Goal: Task Accomplishment & Management: Use online tool/utility

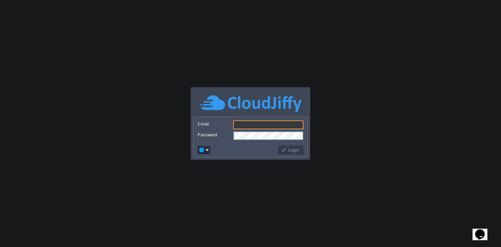
type input "[EMAIL_ADDRESS][DOMAIN_NAME]"
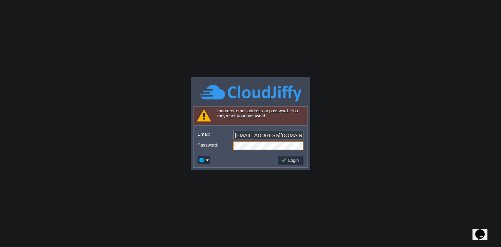
click at [278, 139] on input "[EMAIL_ADDRESS][DOMAIN_NAME]" at bounding box center [268, 135] width 70 height 9
click at [297, 135] on input "[EMAIL_ADDRESS][DOMAIN_NAME]" at bounding box center [268, 135] width 70 height 9
click at [285, 159] on button "Login" at bounding box center [291, 160] width 20 height 6
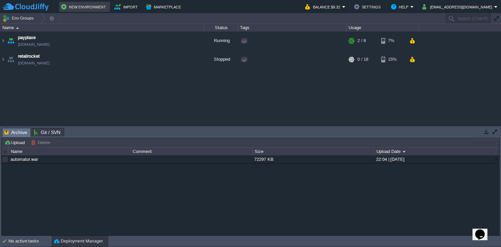
click at [86, 7] on button "New Environment" at bounding box center [84, 7] width 47 height 8
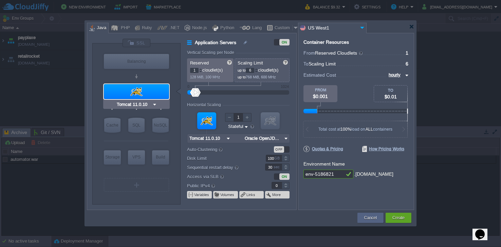
click at [147, 104] on input "Tomcat 11.0.10" at bounding box center [133, 104] width 37 height 7
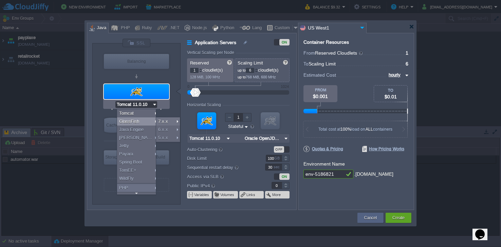
click at [135, 93] on div at bounding box center [136, 91] width 65 height 15
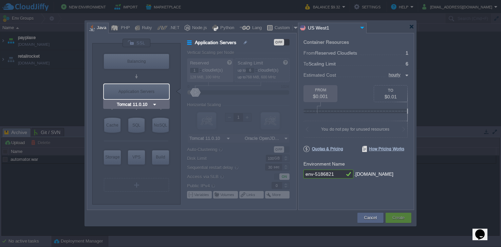
type input "NGINX 1.28.0"
click at [274, 30] on div "Custom" at bounding box center [283, 28] width 20 height 10
type input "Application Servers"
type input "16"
type input "Docker Image"
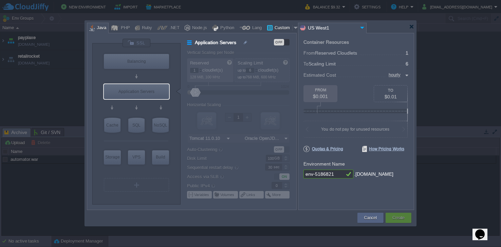
type input "Stateless"
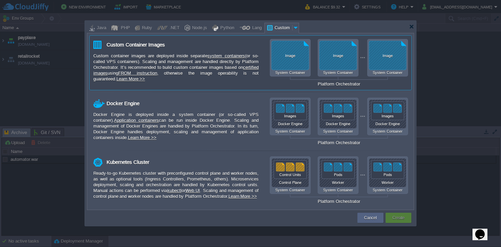
click at [289, 58] on div "Image System Container Image System Container Image System Container Platform O…" at bounding box center [339, 63] width 138 height 48
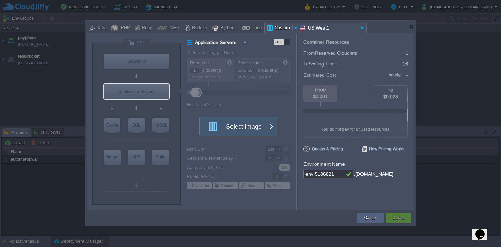
click at [256, 132] on button "Select Image" at bounding box center [234, 126] width 61 height 18
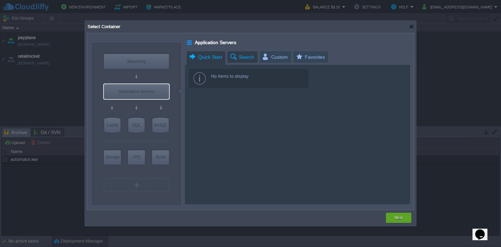
click at [241, 59] on span "Search" at bounding box center [242, 57] width 25 height 12
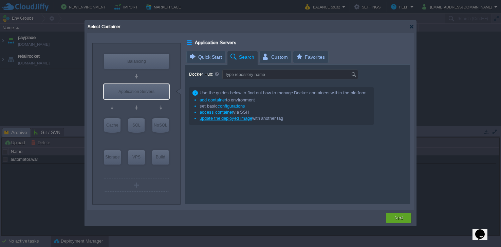
type input "Docker Image"
click at [413, 26] on div at bounding box center [411, 26] width 5 height 5
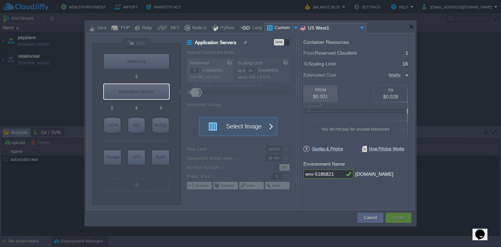
click at [294, 26] on div at bounding box center [296, 28] width 7 height 10
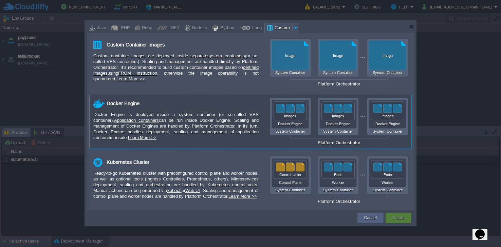
click at [286, 126] on div "Docker Engine System Container Docker Engine System Container Docker Engine Sys…" at bounding box center [339, 122] width 138 height 48
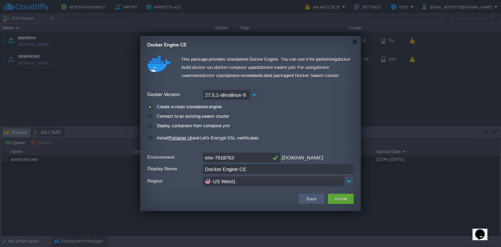
click at [307, 199] on button "Back" at bounding box center [312, 199] width 14 height 8
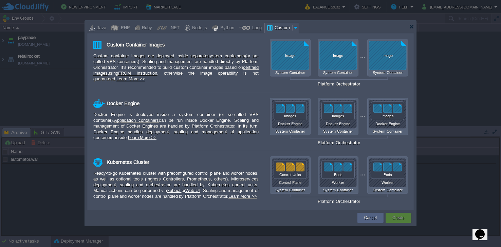
click at [274, 28] on div "Custom" at bounding box center [283, 28] width 20 height 10
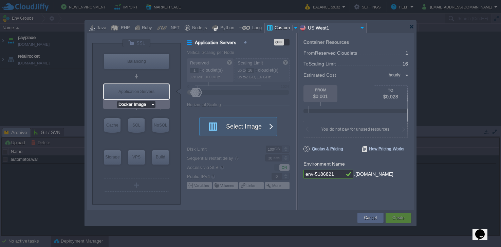
click at [134, 104] on input "Docker Image" at bounding box center [133, 104] width 33 height 7
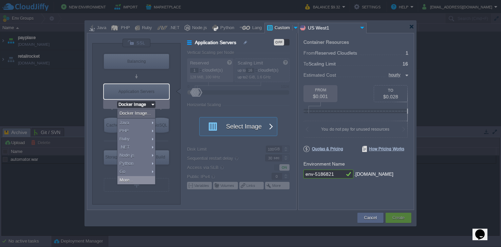
click at [144, 179] on div "More..." at bounding box center [136, 180] width 38 height 8
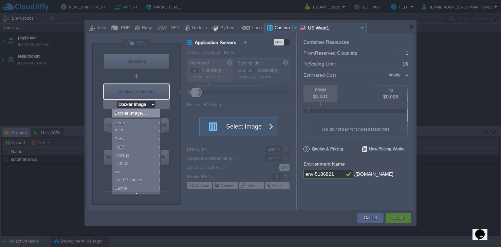
click at [142, 95] on div "Application Servers" at bounding box center [136, 91] width 65 height 15
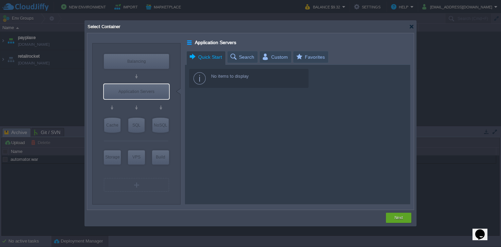
click at [213, 61] on span "Quick Start" at bounding box center [205, 57] width 33 height 12
click at [299, 55] on span "Favorites" at bounding box center [310, 57] width 30 height 12
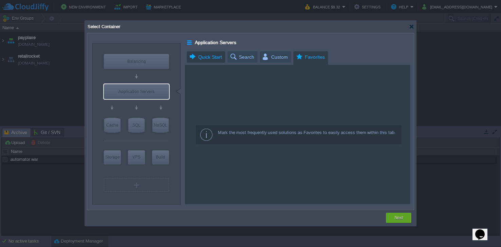
click at [203, 54] on span "Quick Start" at bounding box center [205, 57] width 33 height 12
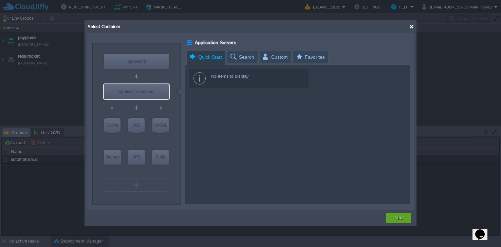
click at [409, 24] on div at bounding box center [411, 26] width 5 height 5
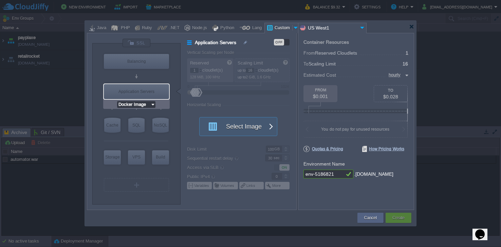
click at [132, 102] on input "Docker Image" at bounding box center [133, 104] width 33 height 7
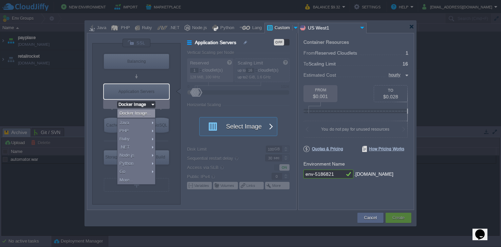
click at [138, 91] on div "Application Servers" at bounding box center [136, 91] width 65 height 15
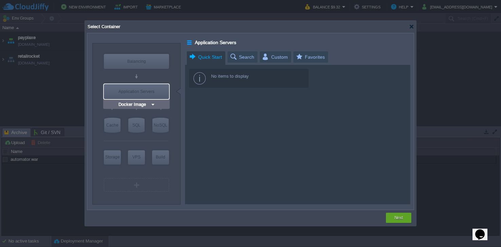
click at [138, 94] on div "Application Servers" at bounding box center [136, 91] width 65 height 15
click at [134, 90] on div "Application Servers" at bounding box center [136, 91] width 65 height 15
click at [138, 130] on div "SQL" at bounding box center [136, 125] width 16 height 15
type input "SQL Databases"
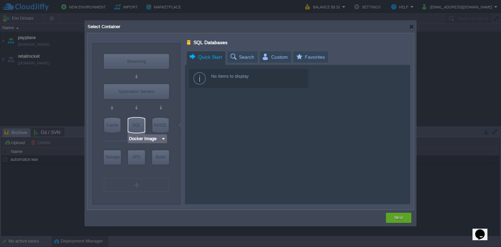
click at [138, 130] on div "SQL" at bounding box center [136, 125] width 16 height 15
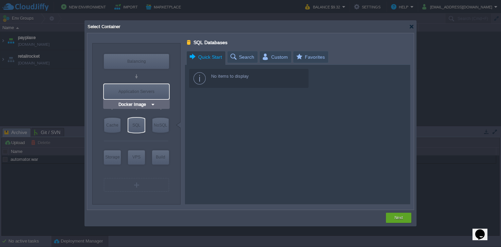
click at [131, 90] on div "Application Servers" at bounding box center [136, 91] width 65 height 15
type input "Application Servers"
click at [413, 25] on div at bounding box center [411, 26] width 5 height 5
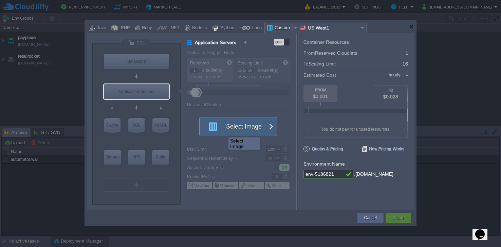
click at [223, 131] on button "Select Image" at bounding box center [234, 126] width 61 height 18
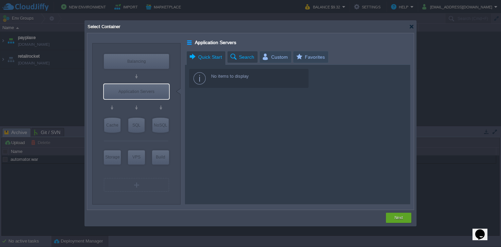
click at [235, 56] on span "Search" at bounding box center [242, 57] width 25 height 12
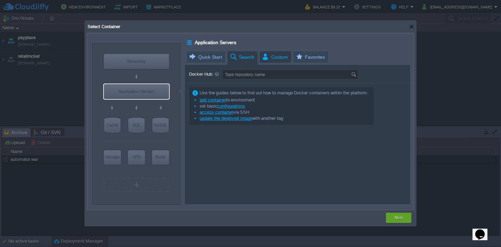
click at [267, 57] on span "Custom" at bounding box center [275, 57] width 26 height 12
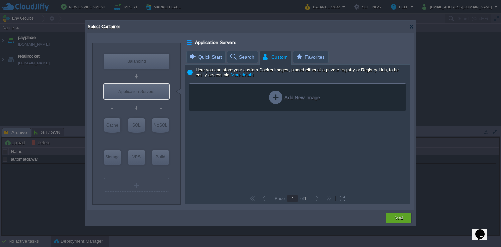
click at [273, 100] on div "Add New Image" at bounding box center [294, 98] width 51 height 14
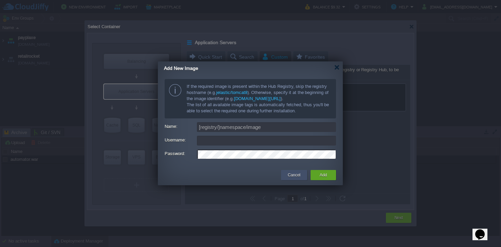
click at [289, 177] on button "Cancel" at bounding box center [294, 175] width 13 height 7
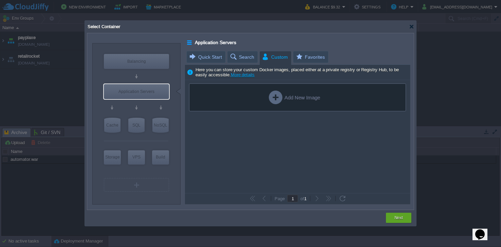
click at [275, 95] on div "Add New Image" at bounding box center [294, 98] width 51 height 14
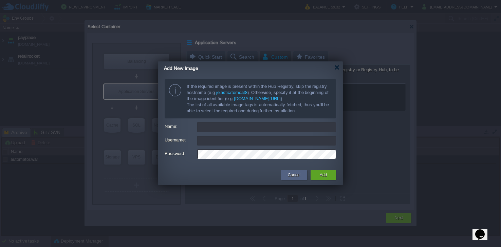
click at [237, 129] on input "Name:" at bounding box center [266, 127] width 139 height 10
paste input "wget [URL][DOMAIN_NAME]"
click at [317, 173] on div "Add" at bounding box center [323, 175] width 15 height 10
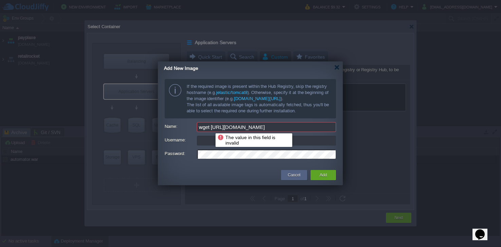
drag, startPoint x: 209, startPoint y: 128, endPoint x: 170, endPoint y: 128, distance: 38.4
click at [170, 128] on div "Name: wget [URL][DOMAIN_NAME]" at bounding box center [250, 127] width 171 height 10
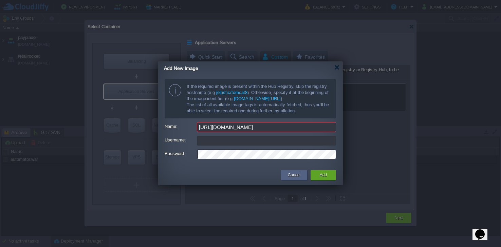
type input "[URL][DOMAIN_NAME]"
click at [318, 169] on td "Add" at bounding box center [323, 175] width 29 height 12
click at [318, 175] on div "Add" at bounding box center [323, 175] width 15 height 10
drag, startPoint x: 283, startPoint y: 130, endPoint x: 380, endPoint y: 129, distance: 97.1
click at [380, 129] on body "New Environment Import Marketplace Bonus $0.00 Upgrade Account Balance $9.32 Se…" at bounding box center [250, 123] width 501 height 247
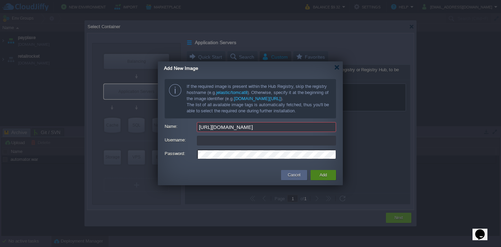
click at [318, 176] on div "Add" at bounding box center [323, 175] width 15 height 10
click at [289, 142] on input "Username:" at bounding box center [266, 141] width 139 height 10
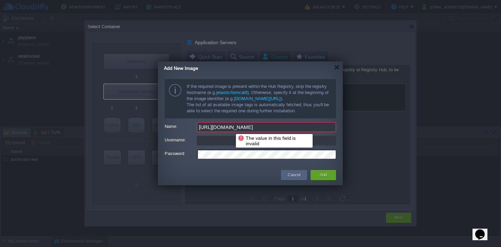
drag, startPoint x: 269, startPoint y: 128, endPoint x: 155, endPoint y: 125, distance: 114.2
click at [155, 125] on body "New Environment Import Marketplace Bonus $0.00 Upgrade Account Balance $9.32 Se…" at bounding box center [250, 123] width 501 height 247
click at [271, 122] on input "[URL][DOMAIN_NAME]" at bounding box center [266, 127] width 139 height 10
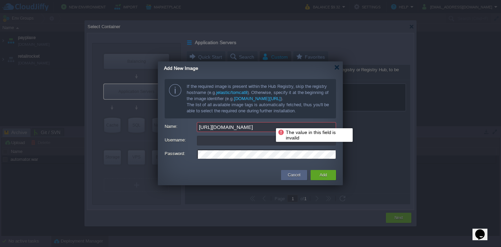
click at [271, 124] on input "[URL][DOMAIN_NAME]" at bounding box center [266, 127] width 139 height 10
click at [261, 129] on input "[URL][DOMAIN_NAME]" at bounding box center [266, 127] width 139 height 10
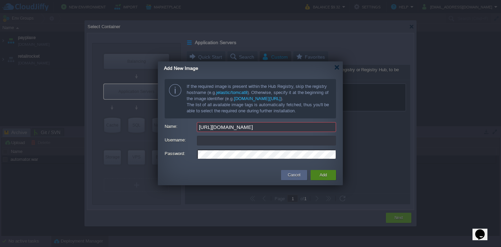
click at [316, 179] on div "Add" at bounding box center [323, 175] width 15 height 10
click at [319, 177] on div "Add" at bounding box center [323, 175] width 15 height 10
click at [293, 177] on button "Cancel" at bounding box center [294, 175] width 13 height 7
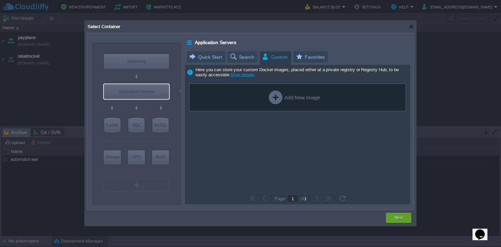
click at [294, 102] on div "Add New Image" at bounding box center [294, 98] width 51 height 14
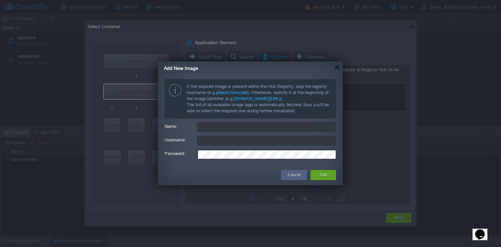
click at [278, 131] on input "Name:" at bounding box center [266, 127] width 139 height 10
paste input "[URL][DOMAIN_NAME]"
type input "[URL][DOMAIN_NAME]"
click at [322, 173] on button "Add" at bounding box center [323, 175] width 7 height 7
click at [295, 178] on button "Cancel" at bounding box center [294, 175] width 13 height 7
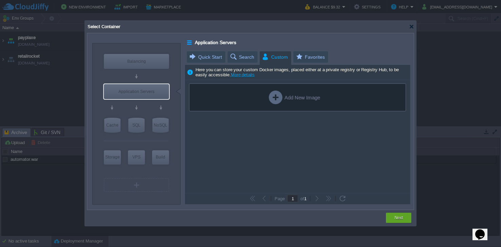
click at [410, 27] on div at bounding box center [411, 26] width 5 height 5
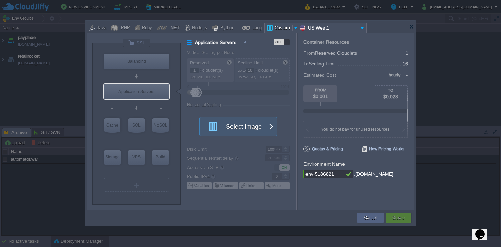
click at [410, 23] on div at bounding box center [250, 27] width 327 height 12
click at [411, 29] on div at bounding box center [411, 26] width 5 height 5
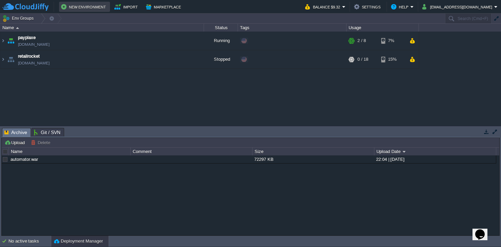
click at [74, 8] on button "New Environment" at bounding box center [84, 7] width 47 height 8
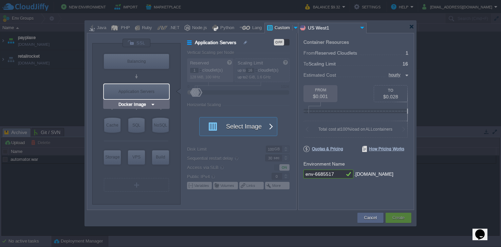
click at [145, 105] on input "Docker Image" at bounding box center [133, 104] width 33 height 7
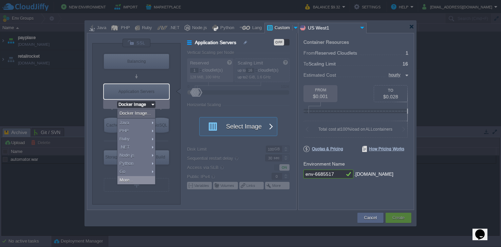
click at [143, 178] on div "More..." at bounding box center [136, 180] width 38 height 8
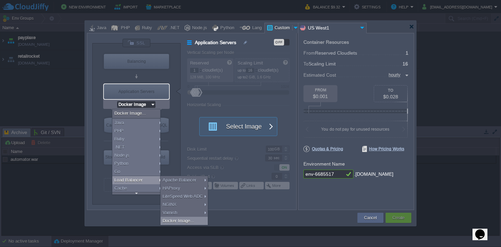
click at [177, 221] on div "Docker Image..." at bounding box center [184, 221] width 47 height 8
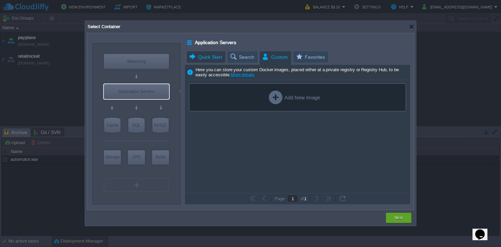
click at [207, 59] on span "Quick Start" at bounding box center [205, 57] width 33 height 12
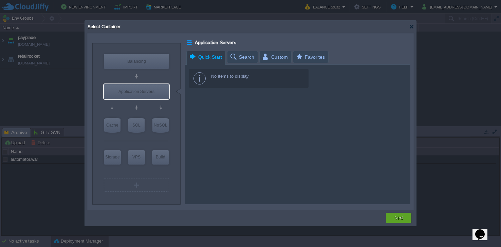
click at [221, 71] on div "No items to display" at bounding box center [249, 78] width 120 height 19
click at [391, 218] on div "Next" at bounding box center [398, 218] width 25 height 10
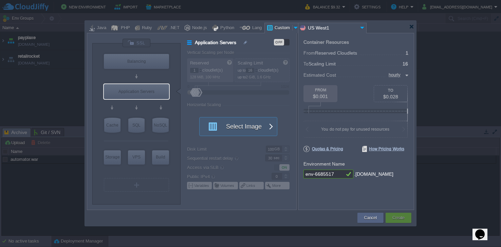
click at [335, 175] on input "env-6685517" at bounding box center [324, 174] width 41 height 9
click at [326, 174] on input "mycastle" at bounding box center [324, 174] width 41 height 9
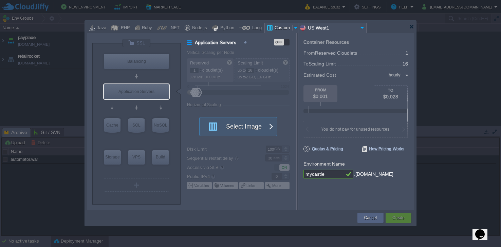
type input "env-6685517"
click at [383, 204] on div "Container Resources From Reserved Cloudlets ... = 1 not added To Scaling Limit …" at bounding box center [356, 121] width 116 height 177
click at [284, 45] on div "OFF" at bounding box center [282, 42] width 16 height 6
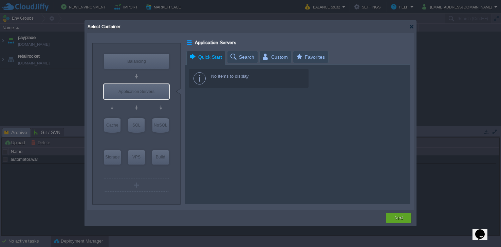
click at [205, 78] on div "No items to display" at bounding box center [249, 78] width 120 height 19
click at [252, 52] on span "Search" at bounding box center [242, 57] width 25 height 12
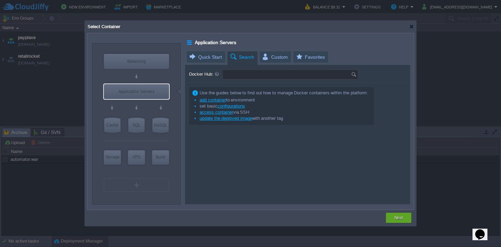
click at [244, 76] on input "Docker Hub:" at bounding box center [287, 74] width 128 height 9
paste input "Virola"
click at [357, 77] on img at bounding box center [354, 74] width 7 height 9
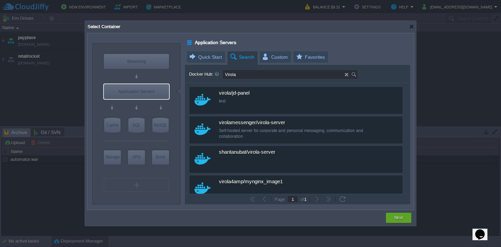
type input "Virola"
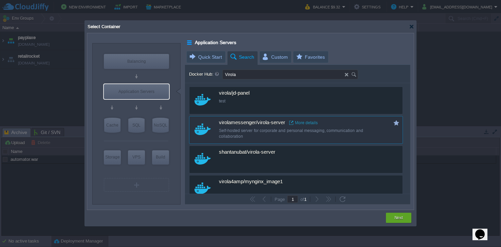
click at [313, 139] on div "Self-hosted server for corporate and personal messaging, communication and coll…" at bounding box center [300, 134] width 163 height 12
type input "Virola-server"
type input "latest"
type input "Virola-server :"
type input "latest"
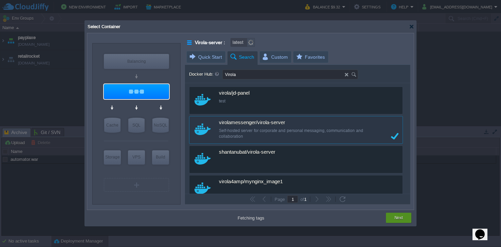
click at [397, 220] on button "Next" at bounding box center [399, 218] width 8 height 7
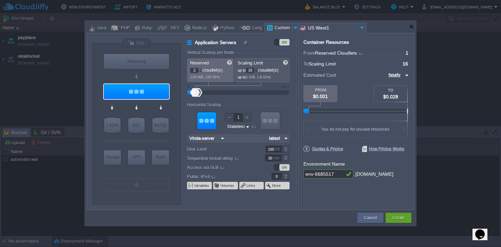
click at [200, 69] on div at bounding box center [200, 69] width 3 height 2
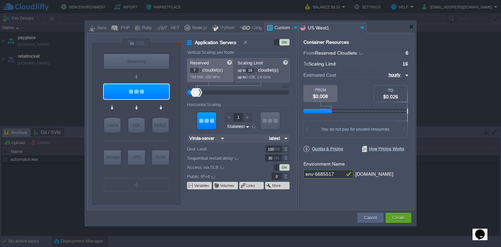
click at [200, 69] on div at bounding box center [200, 69] width 3 height 2
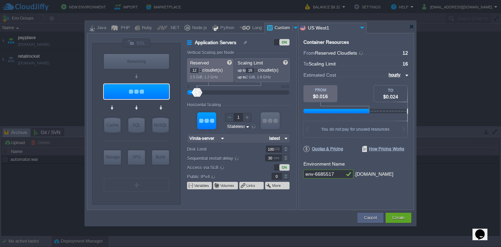
click at [200, 69] on div at bounding box center [200, 69] width 3 height 2
type input "15"
click at [200, 69] on div at bounding box center [200, 69] width 3 height 2
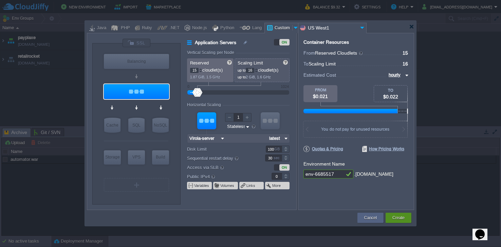
click at [398, 217] on button "Create" at bounding box center [399, 218] width 12 height 7
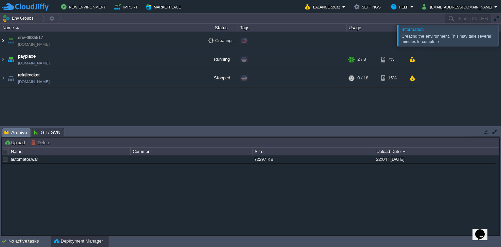
click at [2, 41] on img at bounding box center [2, 41] width 5 height 18
click at [5, 42] on img at bounding box center [2, 41] width 5 height 18
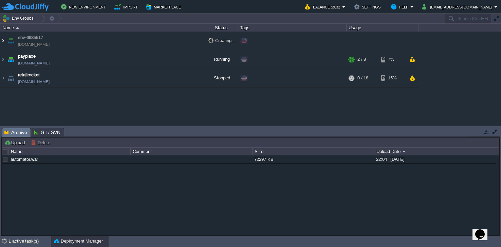
click at [3, 43] on img at bounding box center [2, 41] width 5 height 18
click at [38, 43] on span "[DOMAIN_NAME]" at bounding box center [34, 44] width 32 height 7
click at [82, 10] on button "New Environment" at bounding box center [84, 7] width 47 height 8
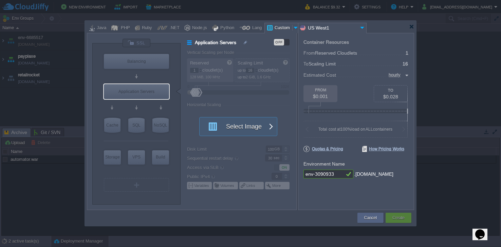
click at [238, 131] on button "Select Image" at bounding box center [234, 126] width 61 height 18
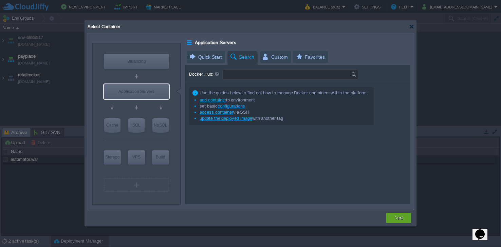
click at [255, 77] on input "Docker Hub:" at bounding box center [287, 74] width 128 height 9
type input "b"
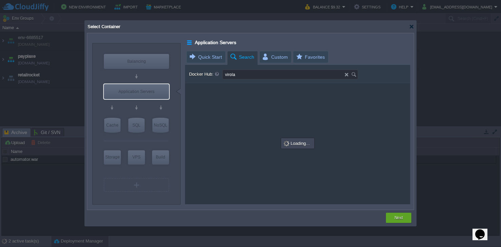
click at [354, 73] on img at bounding box center [354, 74] width 7 height 9
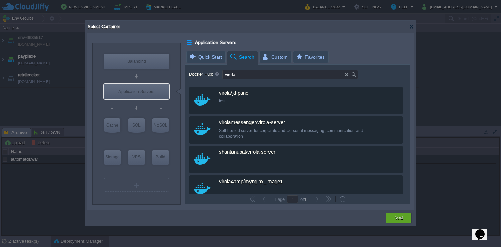
type input "virola"
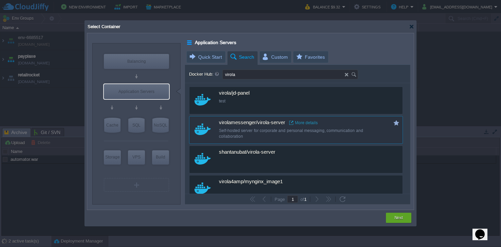
click at [310, 123] on link "More details" at bounding box center [303, 122] width 29 height 5
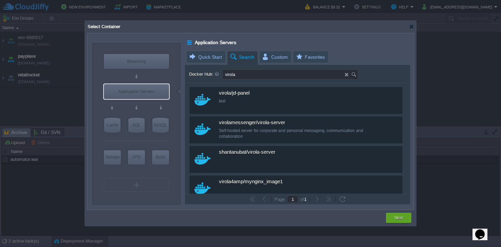
click at [411, 28] on div at bounding box center [411, 26] width 5 height 5
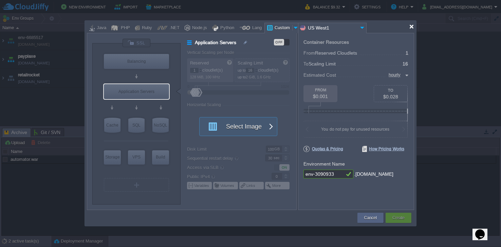
click at [411, 26] on div at bounding box center [411, 26] width 5 height 5
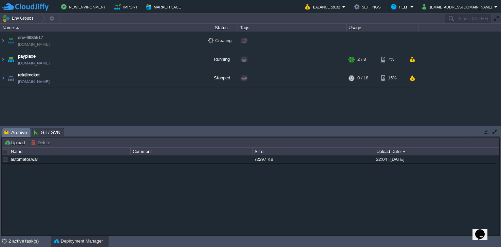
click at [5, 40] on img at bounding box center [2, 41] width 5 height 18
click at [1, 44] on img at bounding box center [2, 41] width 5 height 18
click at [3, 42] on img at bounding box center [2, 41] width 5 height 18
click at [22, 239] on div "2 active task(s)" at bounding box center [29, 241] width 42 height 11
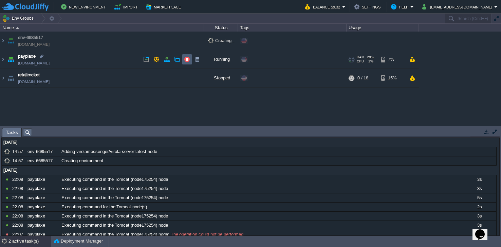
click at [185, 60] on button "button" at bounding box center [187, 59] width 6 height 6
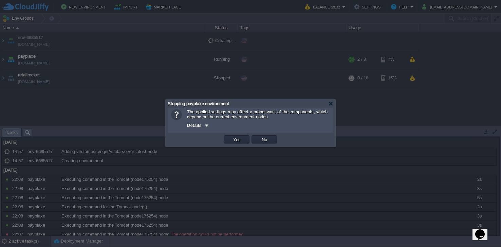
drag, startPoint x: 234, startPoint y: 141, endPoint x: 266, endPoint y: 126, distance: 35.7
click at [267, 124] on div "The applied settings may affect a proper work of the components, which depend o…" at bounding box center [251, 127] width 170 height 39
click at [266, 137] on td "No" at bounding box center [264, 139] width 25 height 8
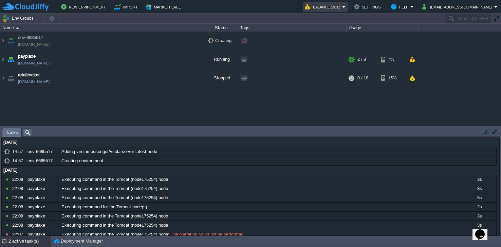
click at [342, 8] on button "Balance $9.32" at bounding box center [323, 7] width 37 height 8
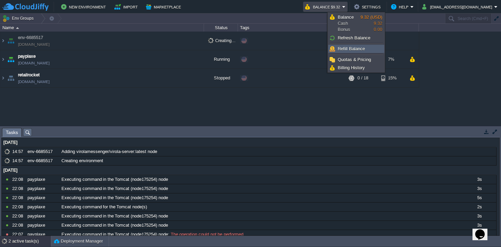
click at [351, 47] on span "Refill Balance" at bounding box center [351, 48] width 27 height 5
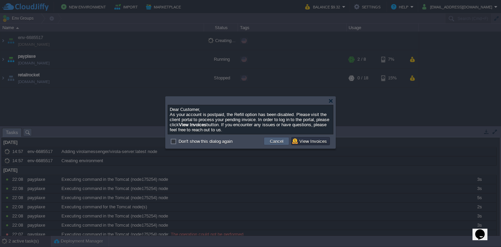
click at [281, 143] on button "Cancel" at bounding box center [277, 141] width 18 height 6
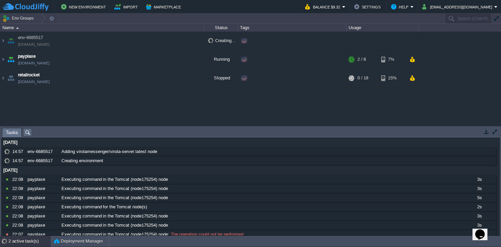
click at [342, 6] on button "Balance $9.32" at bounding box center [323, 7] width 37 height 8
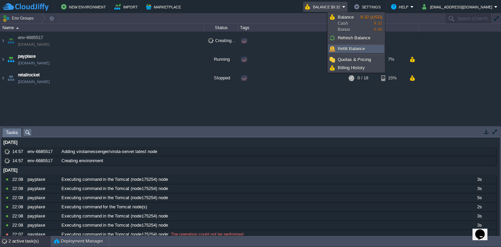
click at [352, 48] on span "Refill Balance" at bounding box center [351, 48] width 27 height 5
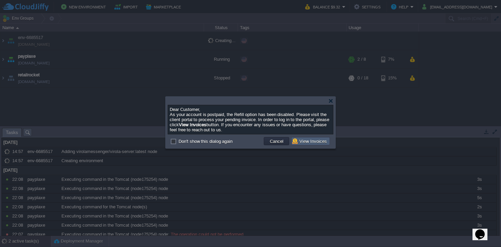
click at [312, 142] on button "View Invoices" at bounding box center [310, 141] width 37 height 6
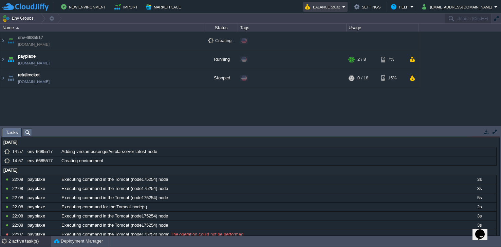
click at [342, 10] on button "Balance $9.32" at bounding box center [323, 7] width 37 height 8
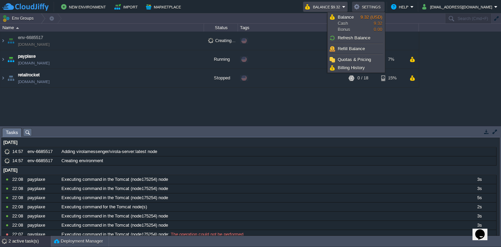
click at [383, 5] on button "Settings" at bounding box center [368, 7] width 29 height 8
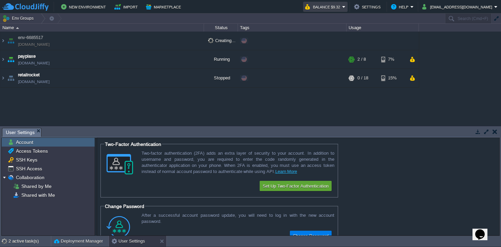
click at [342, 6] on button "Balance $9.32" at bounding box center [323, 7] width 37 height 8
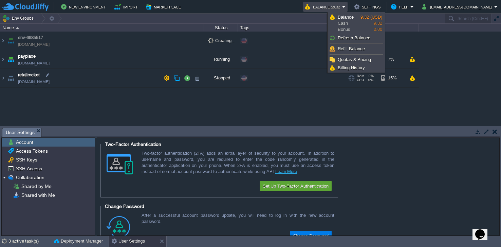
click at [68, 86] on td "retailrocket [DOMAIN_NAME]" at bounding box center [102, 78] width 204 height 19
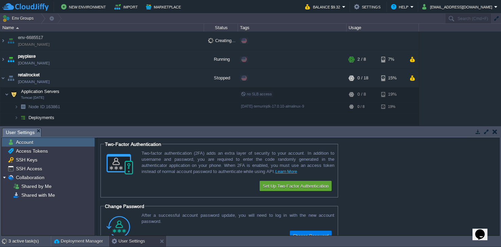
click at [71, 39] on td "env-6685517 [DOMAIN_NAME]" at bounding box center [102, 41] width 204 height 19
click at [2, 80] on img at bounding box center [2, 78] width 5 height 18
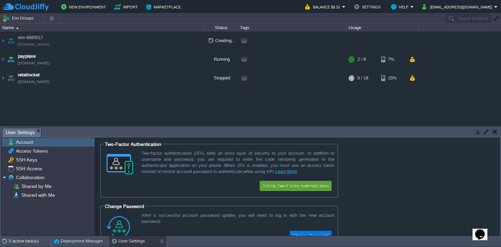
click at [20, 42] on span "[DOMAIN_NAME]" at bounding box center [34, 44] width 32 height 7
click at [5, 42] on img at bounding box center [2, 41] width 5 height 18
click at [30, 243] on div "3 active task(s)" at bounding box center [29, 241] width 42 height 11
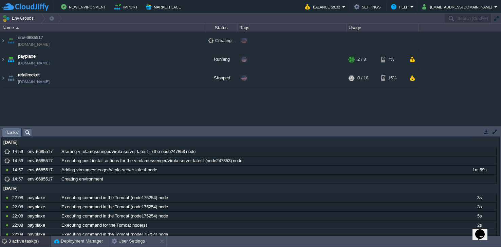
click at [342, 11] on button "Balance $9.32" at bounding box center [323, 7] width 37 height 8
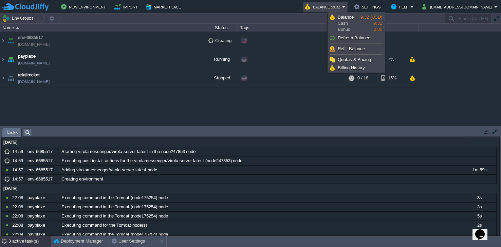
click at [342, 4] on button "Balance $9.32" at bounding box center [323, 7] width 37 height 8
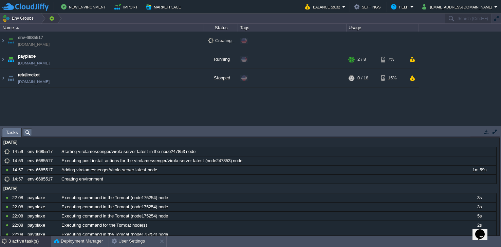
click at [53, 16] on div at bounding box center [57, 19] width 9 height 10
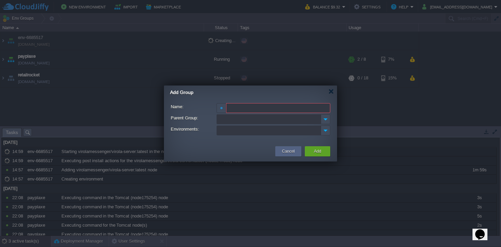
click at [236, 121] on input "Parent Group:" at bounding box center [269, 119] width 104 height 10
click at [326, 121] on img at bounding box center [326, 119] width 10 height 10
type input "Type a name for new or select the existing"
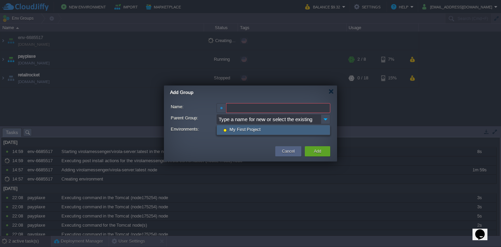
click at [317, 101] on div "Owner: Me ([EMAIL_ADDRESS][DOMAIN_NAME]) Name: Parent Group: Type a name for ne…" at bounding box center [250, 120] width 173 height 42
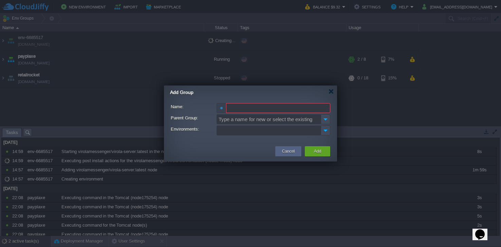
click at [222, 108] on div at bounding box center [221, 108] width 3 height 3
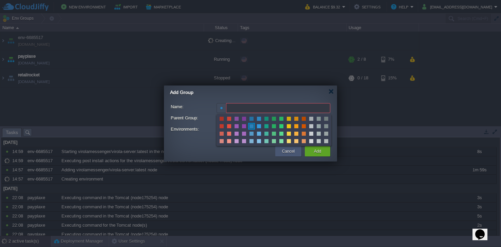
click at [290, 154] on button "Cancel" at bounding box center [288, 151] width 13 height 7
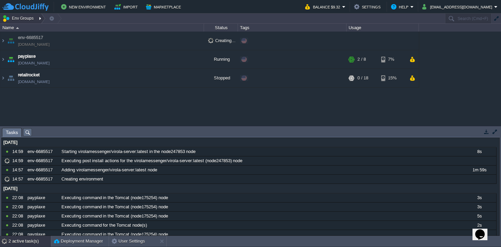
click at [26, 20] on button "Env Groups" at bounding box center [19, 19] width 34 height 10
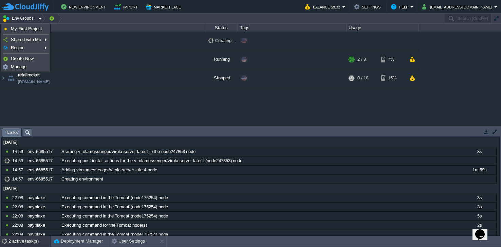
click at [58, 16] on div at bounding box center [57, 19] width 9 height 10
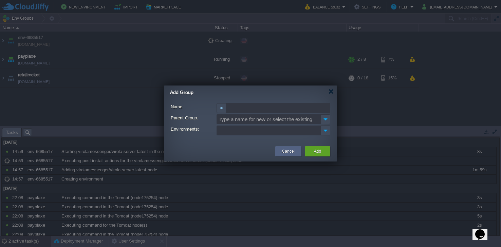
click at [280, 149] on div "Cancel" at bounding box center [288, 151] width 16 height 10
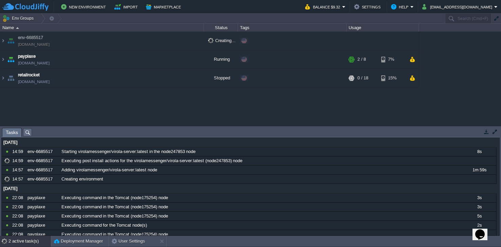
click at [81, 108] on div "env-6685517 [DOMAIN_NAME] Creating... + Add to Env Group payplaxe [DOMAIN_NAME]…" at bounding box center [250, 79] width 501 height 94
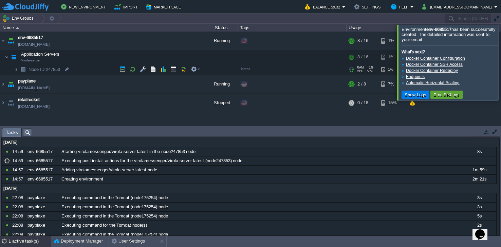
click at [17, 69] on img at bounding box center [16, 69] width 4 height 11
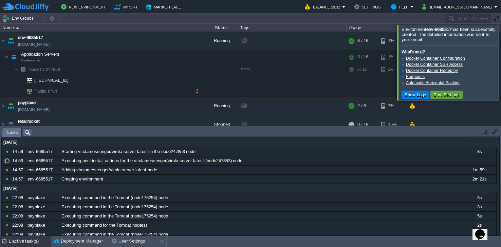
click at [53, 89] on span "Public IPv4" at bounding box center [46, 91] width 24 height 11
click at [197, 89] on button "button" at bounding box center [197, 91] width 6 height 6
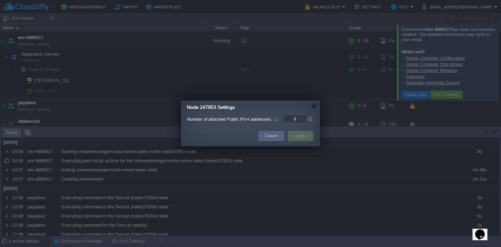
type input "1"
click at [309, 117] on div at bounding box center [310, 116] width 8 height 3
click at [301, 133] on button "Apply" at bounding box center [300, 136] width 15 height 8
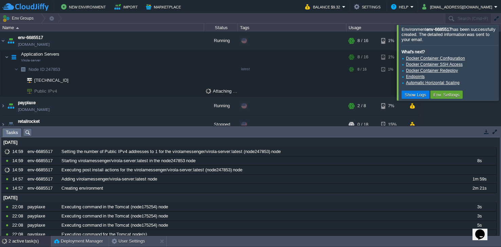
click at [489, 131] on button "button" at bounding box center [487, 132] width 6 height 6
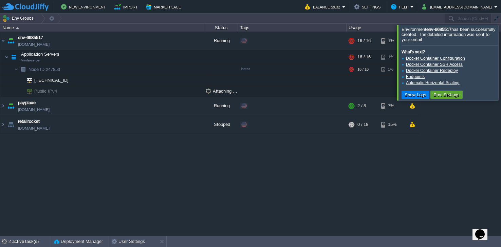
click at [501, 41] on div at bounding box center [509, 62] width 0 height 75
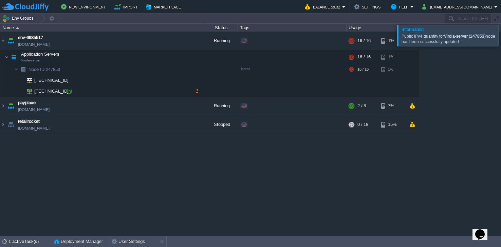
click at [71, 93] on div at bounding box center [70, 91] width 6 height 6
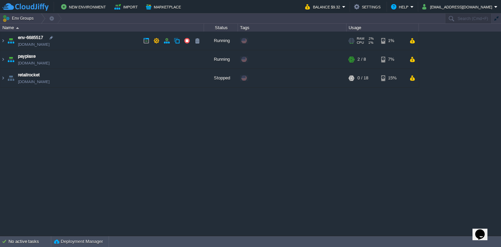
click at [6, 40] on img at bounding box center [11, 41] width 10 height 18
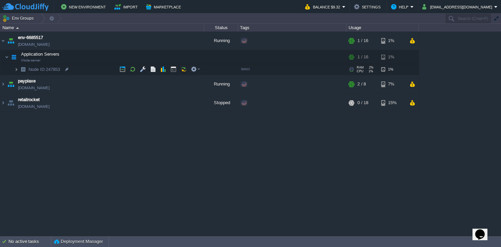
click at [17, 67] on img at bounding box center [16, 69] width 4 height 11
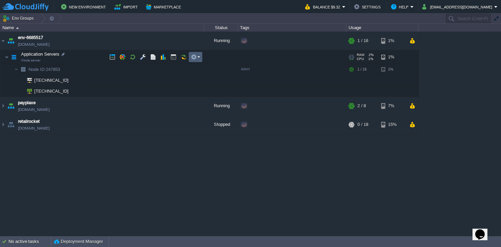
click at [202, 57] on td at bounding box center [196, 57] width 14 height 10
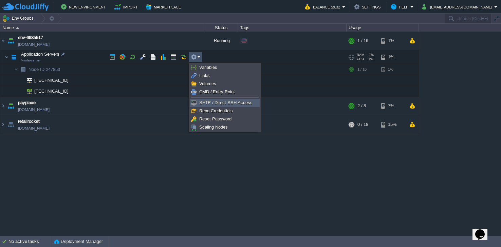
click at [219, 105] on span "SFTP / Direct SSH Access" at bounding box center [225, 102] width 53 height 5
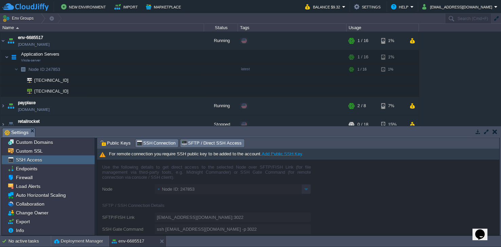
click at [162, 145] on span "SSH Connection" at bounding box center [156, 143] width 39 height 7
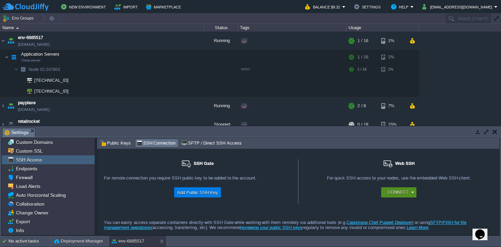
click at [398, 194] on button "Connect" at bounding box center [398, 192] width 20 height 7
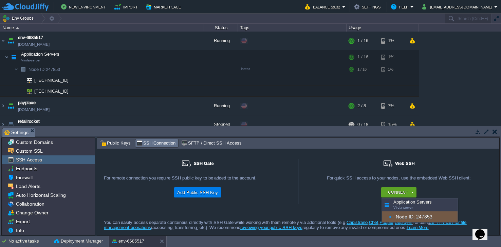
click at [407, 218] on div "Node ID: 247853" at bounding box center [420, 217] width 76 height 11
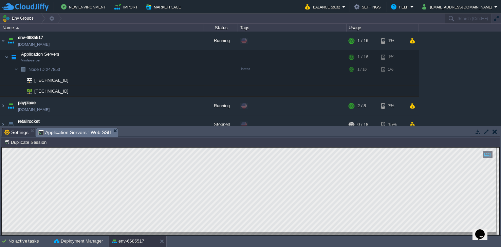
type input "#000000"
click at [195, 58] on button "button" at bounding box center [194, 57] width 6 height 6
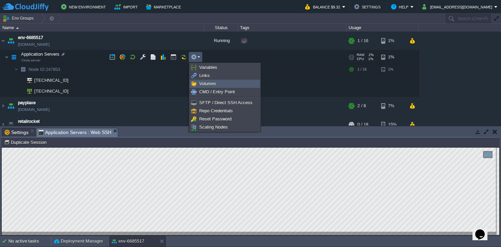
click at [200, 81] on span "Volumes" at bounding box center [207, 83] width 17 height 5
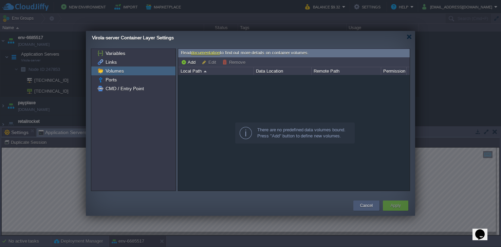
click at [357, 203] on div "Cancel" at bounding box center [367, 206] width 26 height 10
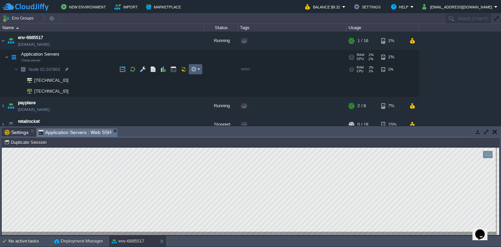
click at [191, 74] on td at bounding box center [196, 69] width 14 height 10
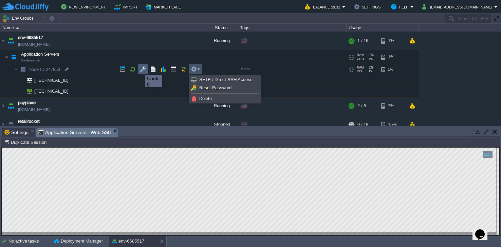
click at [144, 70] on button "button" at bounding box center [143, 69] width 6 height 6
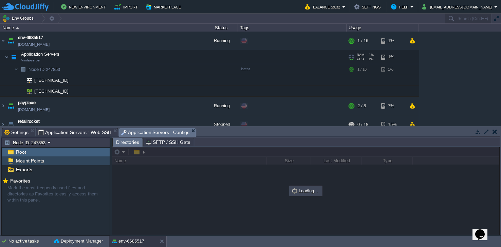
click at [59, 159] on div "Mount Points" at bounding box center [56, 161] width 108 height 9
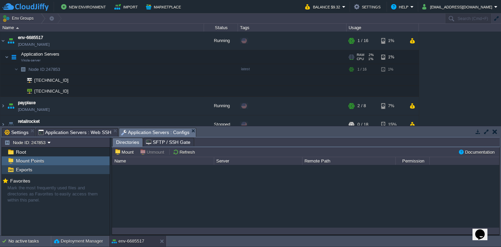
click at [48, 168] on div "Exports" at bounding box center [56, 169] width 108 height 9
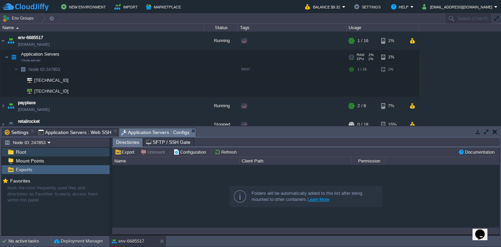
click at [40, 152] on div "Root" at bounding box center [56, 152] width 108 height 9
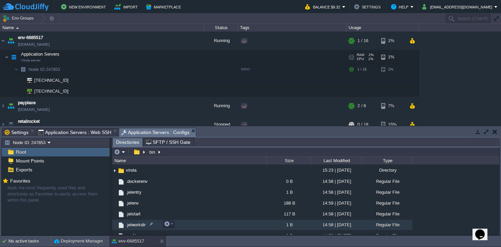
scroll to position [219, 0]
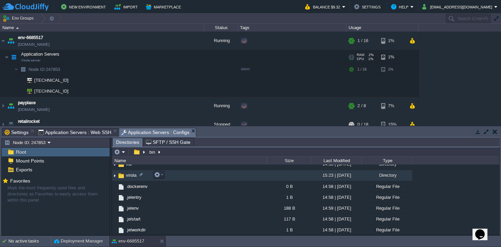
click at [114, 175] on img at bounding box center [114, 175] width 5 height 11
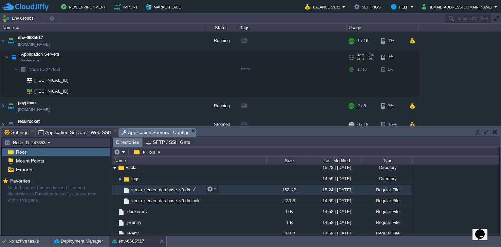
scroll to position [230, 0]
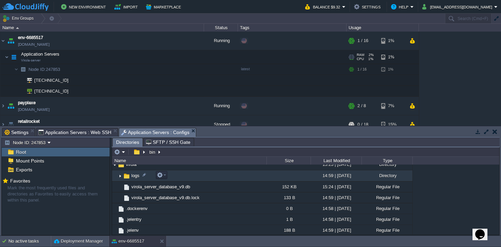
click at [120, 176] on img at bounding box center [119, 176] width 5 height 11
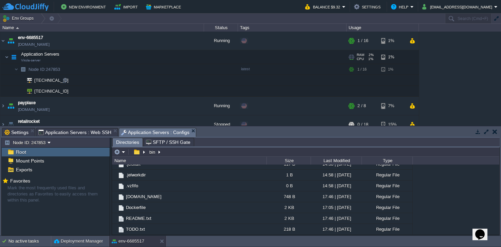
scroll to position [307, 0]
click at [195, 57] on button "button" at bounding box center [194, 57] width 6 height 6
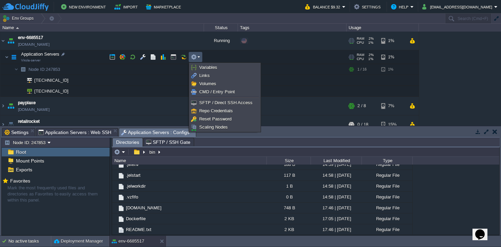
click at [187, 37] on div "env-6685517 env-6685517.w1-us.cloudjiffy.net Running + Add to Env Group RAM 2% …" at bounding box center [250, 79] width 501 height 94
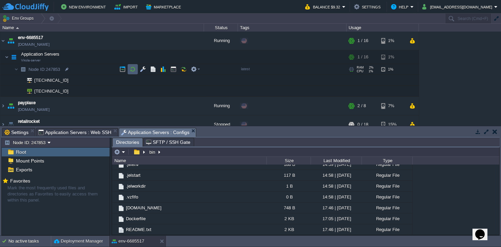
click at [133, 69] on button "button" at bounding box center [133, 69] width 6 height 6
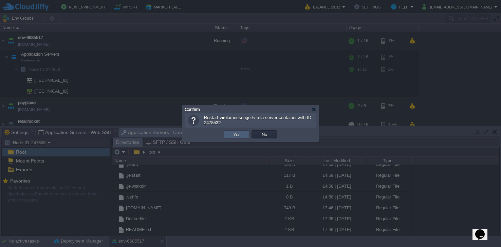
click at [226, 134] on td "Yes" at bounding box center [236, 134] width 25 height 8
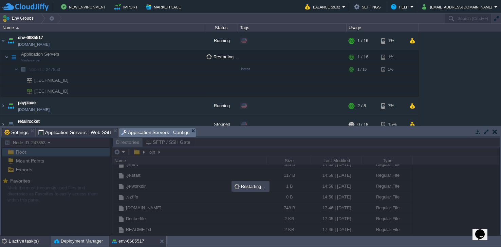
click at [30, 242] on div "1 active task(s)" at bounding box center [29, 241] width 42 height 11
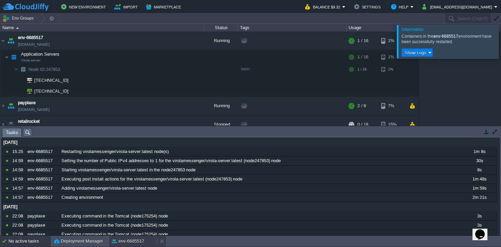
click at [136, 241] on button "env-6685517" at bounding box center [128, 241] width 33 height 7
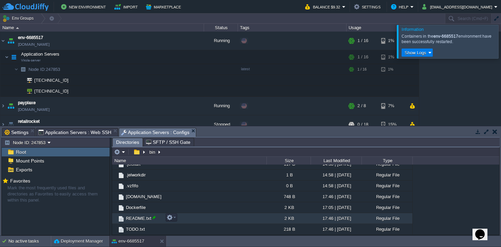
scroll to position [318, 0]
click at [131, 220] on span "README.txt" at bounding box center [139, 219] width 28 height 6
click at [163, 153] on div "README.txt" at bounding box center [160, 152] width 27 height 6
click at [169, 217] on button "button" at bounding box center [170, 218] width 6 height 6
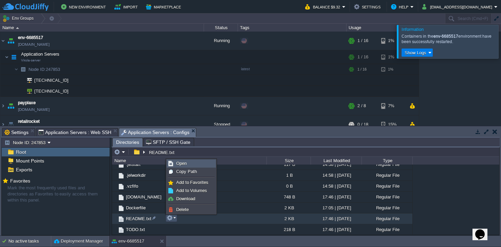
click at [186, 167] on link "Open" at bounding box center [191, 163] width 49 height 7
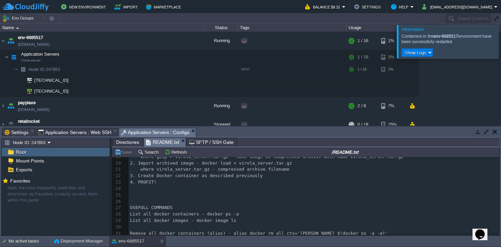
scroll to position [139, 0]
click at [127, 142] on span "Directories" at bounding box center [127, 142] width 23 height 8
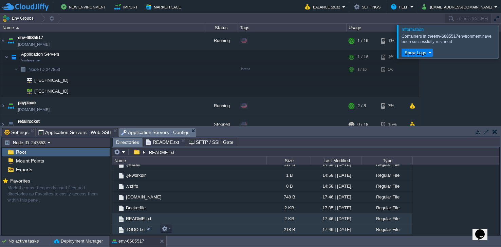
click at [135, 230] on span "TODO.txt" at bounding box center [135, 230] width 21 height 6
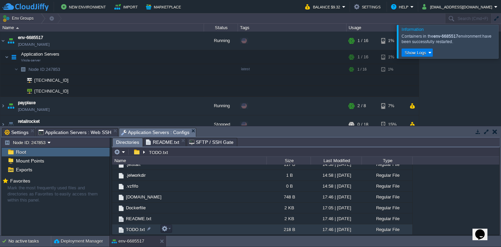
click at [135, 230] on span "TODO.txt" at bounding box center [135, 230] width 21 height 6
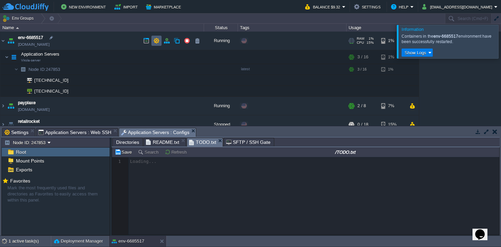
click at [157, 43] on button "button" at bounding box center [156, 41] width 6 height 6
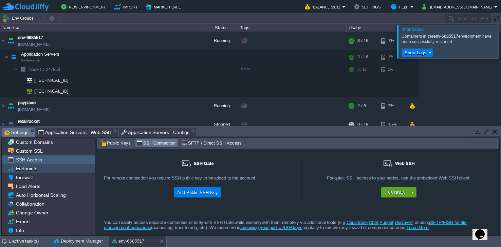
click at [62, 167] on div "Endpoints" at bounding box center [48, 168] width 93 height 9
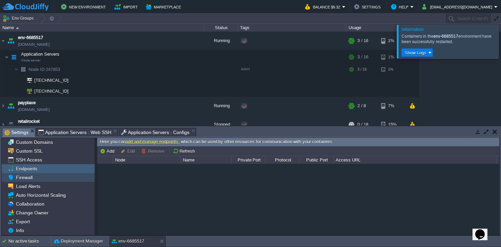
click at [47, 179] on div "Firewall" at bounding box center [48, 177] width 93 height 9
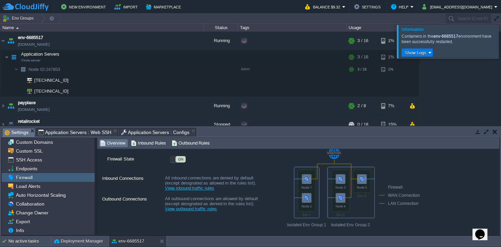
scroll to position [20, 0]
click at [179, 160] on div "ON" at bounding box center [181, 158] width 10 height 6
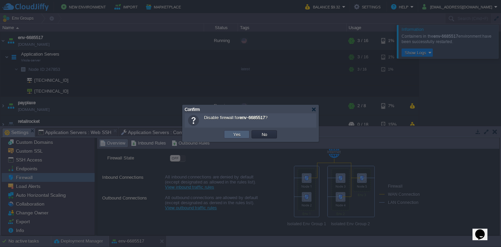
click at [239, 137] on button "Yes" at bounding box center [237, 134] width 12 height 6
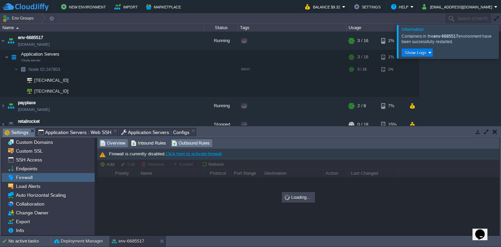
click at [107, 141] on span "Overview" at bounding box center [112, 143] width 25 height 7
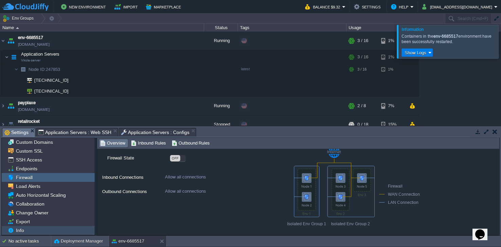
click at [39, 227] on div "Info" at bounding box center [48, 230] width 93 height 9
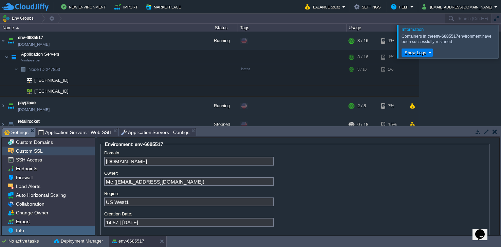
click at [53, 150] on div "Custom SSL" at bounding box center [48, 151] width 93 height 9
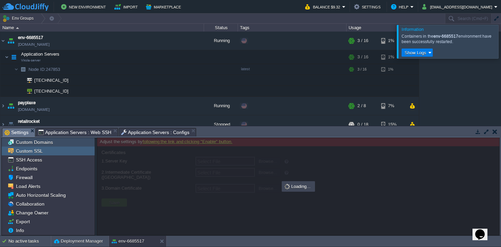
click at [52, 144] on span "Custom Domains" at bounding box center [34, 142] width 39 height 6
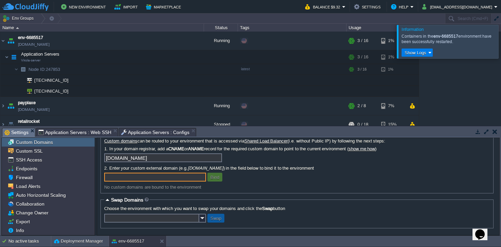
scroll to position [31, 0]
click at [240, 182] on div "Bind" at bounding box center [297, 178] width 386 height 11
click at [493, 131] on button "button" at bounding box center [495, 132] width 5 height 6
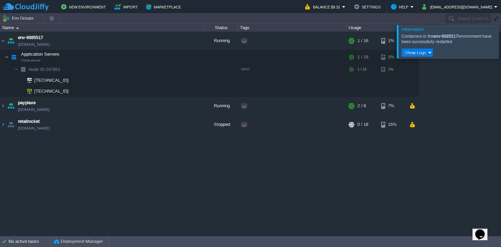
click at [468, 104] on div "env-6685517 env-6685517.w1-us.cloudjiffy.net Running + Add to Env Group RAM 2% …" at bounding box center [250, 134] width 501 height 204
click at [501, 45] on div at bounding box center [509, 41] width 0 height 33
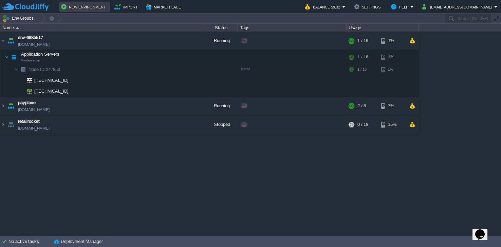
click at [87, 8] on button "New Environment" at bounding box center [84, 7] width 47 height 8
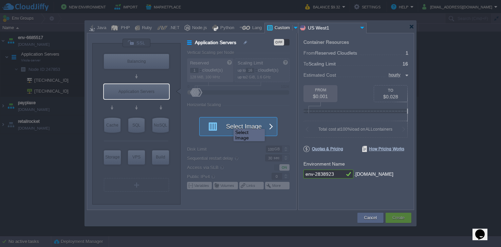
click at [228, 123] on button "Select Image" at bounding box center [234, 126] width 61 height 18
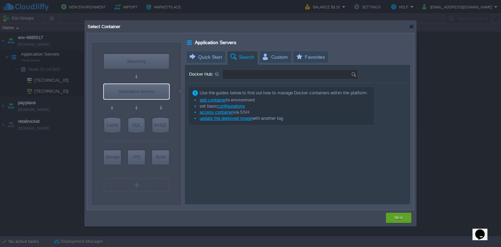
click at [246, 77] on input "Docker Hub:" at bounding box center [287, 74] width 128 height 9
paste input "Rocket.Chat"
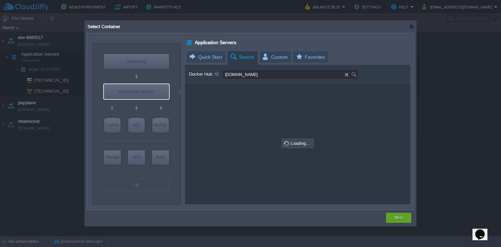
click at [356, 76] on img at bounding box center [354, 74] width 7 height 9
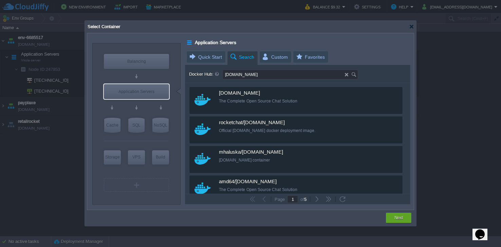
type input "Rocket.Chat"
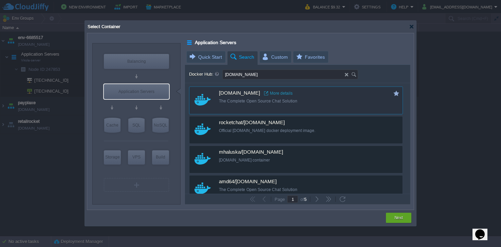
click at [266, 94] on link "More details" at bounding box center [278, 93] width 29 height 5
click at [285, 106] on div "rocket.chat More details The Complete Open Source Chat Solution" at bounding box center [300, 97] width 163 height 20
type input "Rocket.chat"
type input "latest"
type input "Rocket.chat :"
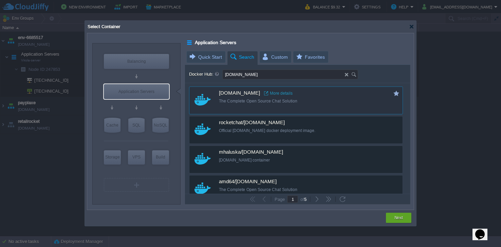
type input "latest"
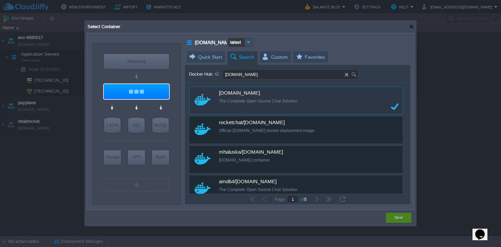
click at [405, 220] on div "Next" at bounding box center [398, 218] width 15 height 10
type input "latest"
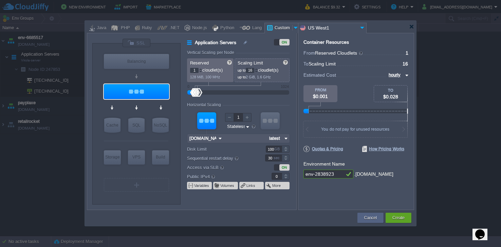
click at [328, 130] on body "New Environment Import Marketplace Bonus $0.00 Upgrade Account Balance $9.32 Se…" at bounding box center [250, 123] width 501 height 247
click at [194, 71] on input "1" at bounding box center [194, 70] width 8 height 5
type input "32"
type input "33"
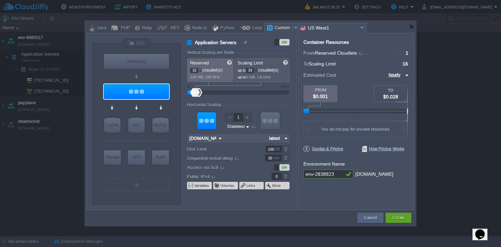
click at [248, 73] on p "up to 2 GiB, 1.6 GHz" at bounding box center [263, 76] width 50 height 6
click at [193, 69] on input "32" at bounding box center [194, 70] width 8 height 5
type input "5"
type input "64"
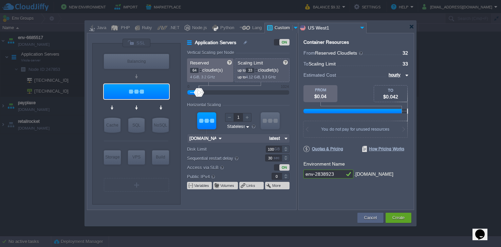
type input "65"
click at [326, 147] on span "Quotas & Pricing" at bounding box center [324, 149] width 40 height 6
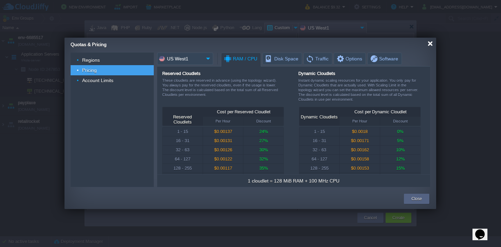
click at [432, 48] on div "Quotas & Pricing" at bounding box center [254, 44] width 366 height 12
click at [430, 48] on div "Quotas & Pricing" at bounding box center [254, 44] width 366 height 12
click at [431, 45] on div at bounding box center [430, 43] width 5 height 5
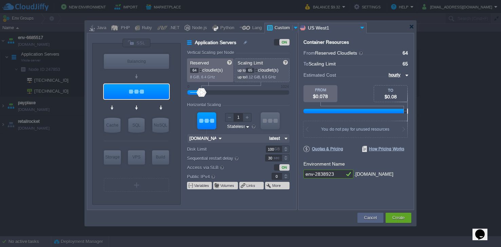
click at [319, 32] on input "US West1" at bounding box center [328, 28] width 60 height 10
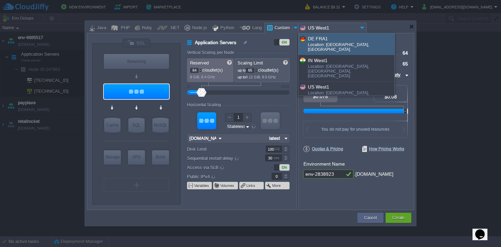
click at [338, 44] on div "Location: Frankfurt, Germany" at bounding box center [351, 47] width 86 height 11
type input "latest"
type input "DE FRA1"
type input "latest"
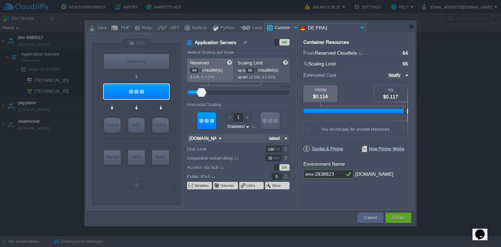
click at [333, 174] on input "env-2838923" at bounding box center [324, 174] width 41 height 9
type input "env-2838923-rocket"
click at [389, 219] on div "Create" at bounding box center [399, 218] width 26 height 10
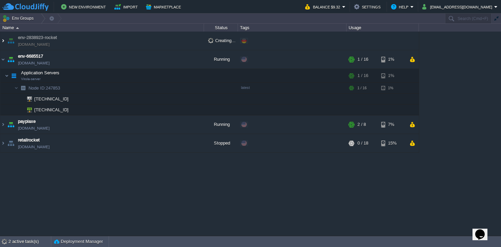
click at [3, 43] on img at bounding box center [2, 41] width 5 height 18
click at [12, 242] on div "2 active task(s)" at bounding box center [29, 241] width 42 height 11
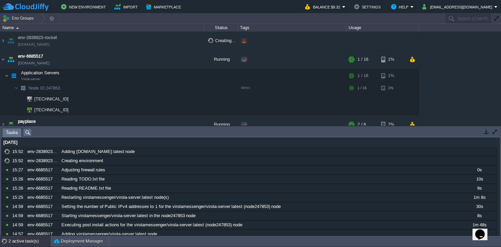
click at [486, 129] on button "button" at bounding box center [487, 132] width 6 height 6
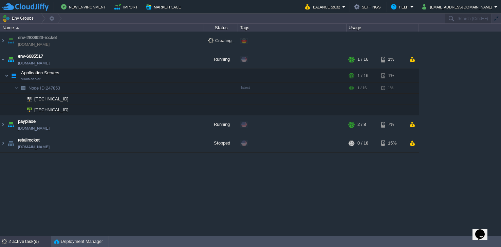
click at [21, 243] on div "2 active task(s)" at bounding box center [29, 241] width 42 height 11
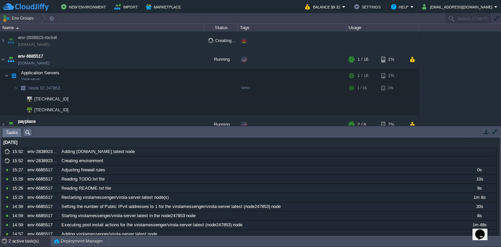
click at [487, 130] on button "button" at bounding box center [487, 132] width 6 height 6
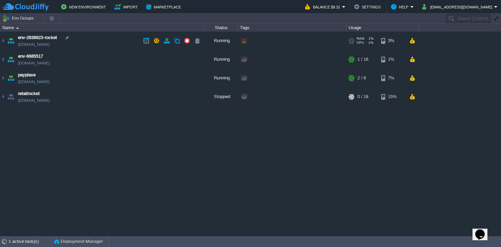
click at [3, 41] on img at bounding box center [2, 41] width 5 height 18
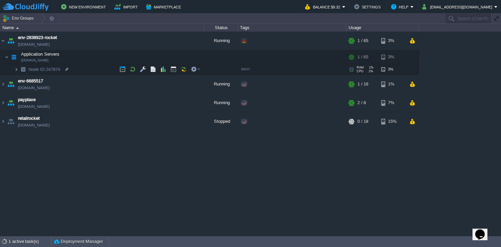
click at [16, 71] on img at bounding box center [16, 69] width 4 height 11
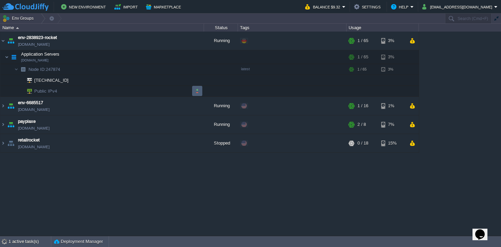
click at [196, 91] on button "button" at bounding box center [197, 91] width 6 height 6
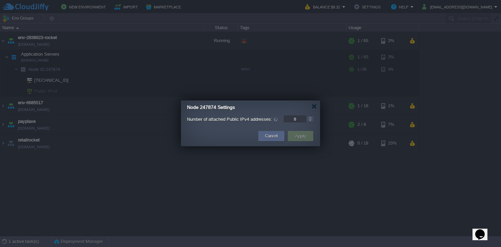
type input "1"
click at [308, 116] on div at bounding box center [310, 116] width 8 height 3
click at [294, 133] on button "Apply" at bounding box center [300, 136] width 15 height 8
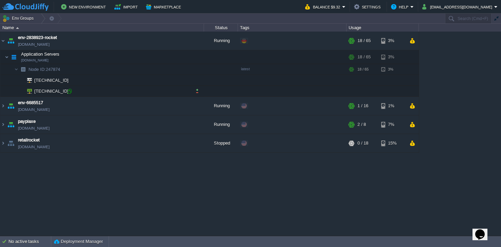
click at [60, 91] on span "185.131.52.243" at bounding box center [52, 91] width 36 height 11
click at [65, 91] on span "185.131.52.243" at bounding box center [52, 91] width 36 height 11
click at [69, 95] on td "185.131.52.243" at bounding box center [102, 91] width 204 height 11
click at [70, 92] on div at bounding box center [70, 91] width 6 height 6
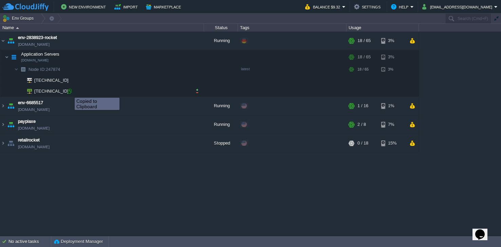
click at [70, 92] on div at bounding box center [70, 91] width 6 height 6
click at [50, 45] on link "env-2838923-rocket.de-fra1.cloudjiffy.net" at bounding box center [34, 44] width 32 height 7
click at [156, 41] on button "button" at bounding box center [156, 41] width 6 height 6
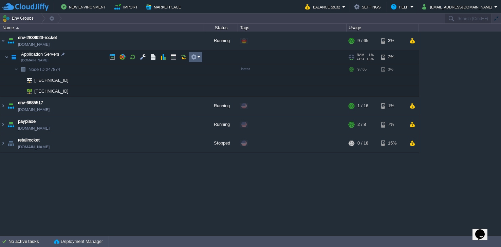
click at [195, 58] on button "button" at bounding box center [194, 57] width 6 height 6
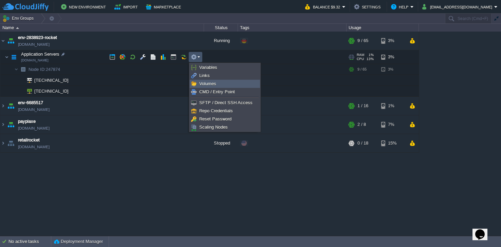
click at [213, 85] on span "Volumes" at bounding box center [207, 83] width 17 height 5
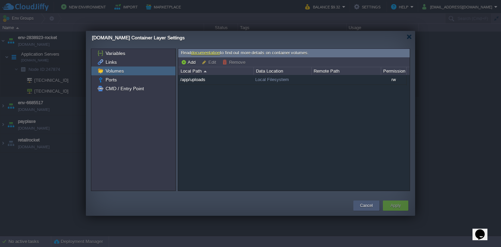
click at [359, 208] on div "Cancel" at bounding box center [367, 206] width 16 height 10
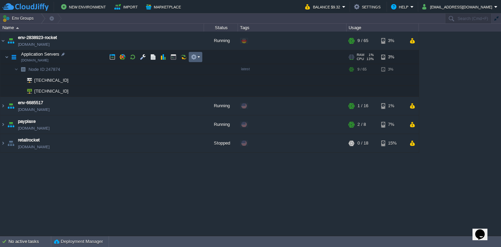
click at [197, 55] on em at bounding box center [195, 57] width 9 height 6
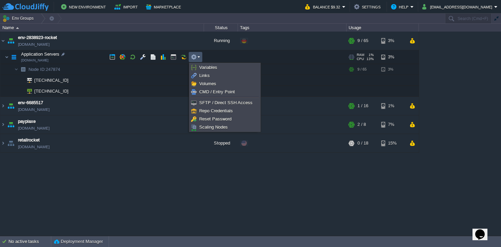
click at [197, 55] on button "button" at bounding box center [194, 57] width 6 height 6
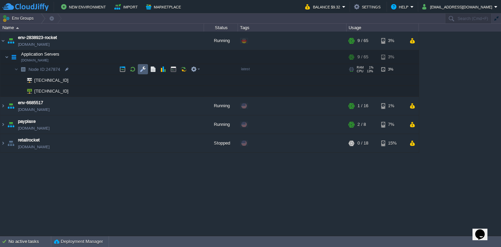
click at [145, 72] on button "button" at bounding box center [143, 69] width 6 height 6
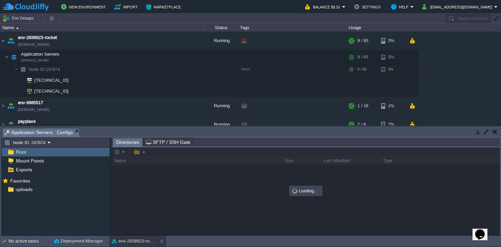
drag, startPoint x: 163, startPoint y: 128, endPoint x: 162, endPoint y: 116, distance: 12.6
click at [163, 120] on body "New Environment Import Marketplace Bonus $0.00 Upgrade Account Balance $9.32 Se…" at bounding box center [250, 123] width 501 height 247
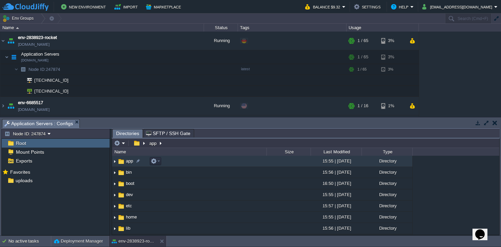
click at [117, 161] on img at bounding box center [114, 161] width 5 height 11
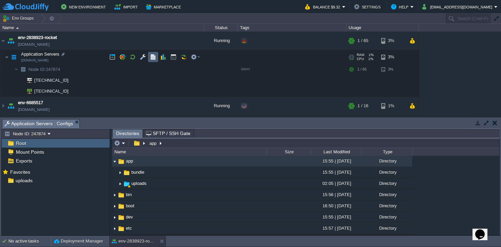
click at [149, 59] on td at bounding box center [153, 57] width 10 height 10
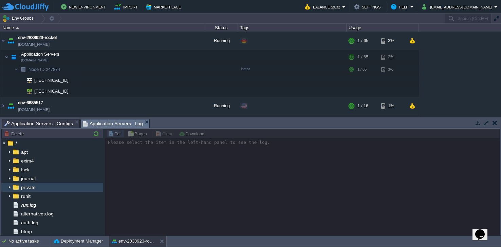
click at [11, 189] on img at bounding box center [9, 187] width 5 height 9
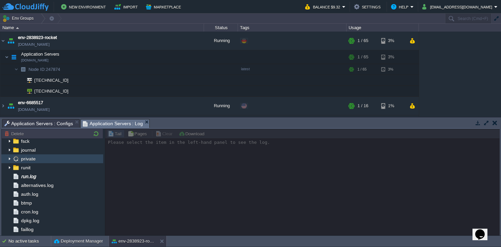
scroll to position [29, 0]
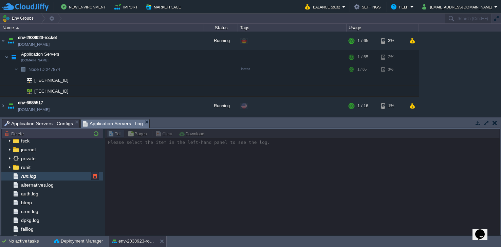
click at [34, 174] on span "run.log" at bounding box center [28, 176] width 17 height 6
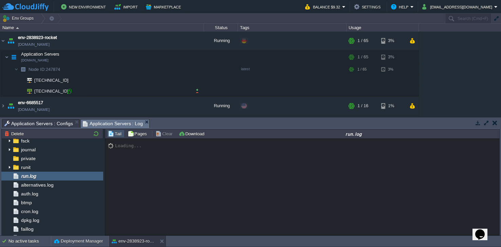
click at [69, 92] on div at bounding box center [70, 91] width 6 height 6
click at [148, 43] on button "button" at bounding box center [146, 41] width 6 height 6
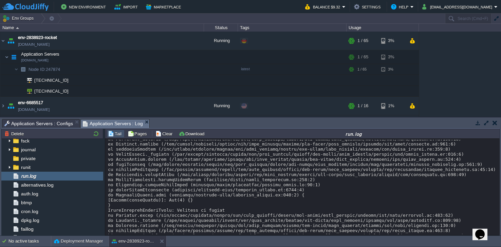
scroll to position [118, 0]
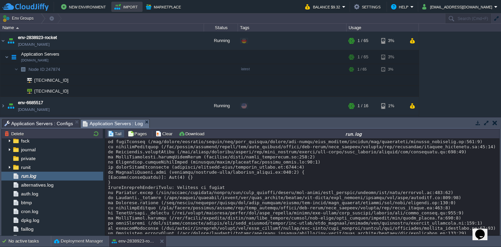
click at [91, 3] on button "New Environment" at bounding box center [84, 7] width 47 height 8
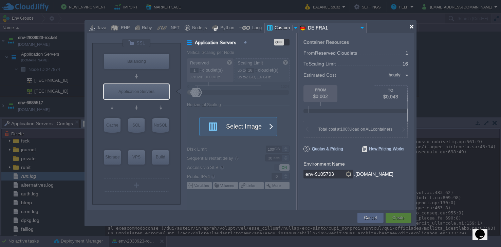
click at [411, 24] on div at bounding box center [411, 26] width 5 height 5
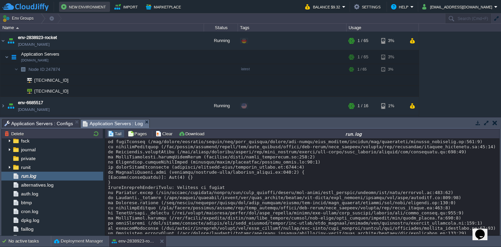
click at [78, 3] on button "New Environment" at bounding box center [84, 7] width 47 height 8
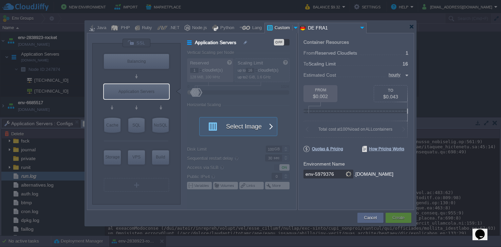
click at [221, 122] on button "Select Image" at bounding box center [234, 126] width 61 height 18
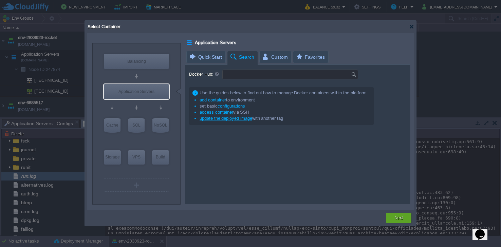
click at [243, 72] on input "Docker Hub:" at bounding box center [287, 74] width 128 height 9
type input "rocket.chat"
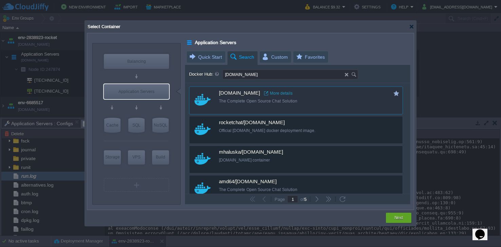
click at [271, 94] on link "More details" at bounding box center [278, 93] width 29 height 5
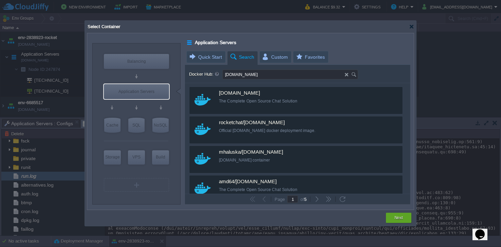
click at [412, 29] on div at bounding box center [411, 26] width 5 height 5
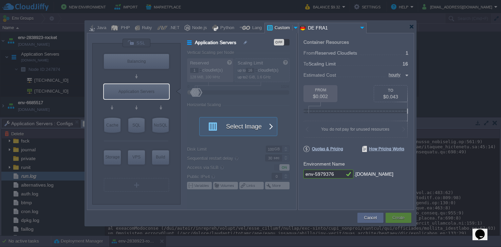
click at [408, 30] on div at bounding box center [250, 27] width 327 height 12
click at [411, 24] on div at bounding box center [411, 26] width 5 height 5
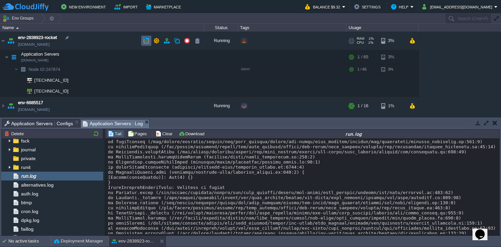
click at [146, 40] on button "button" at bounding box center [146, 41] width 6 height 6
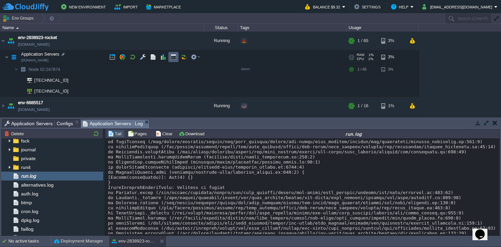
click at [174, 55] on button "button" at bounding box center [173, 57] width 6 height 6
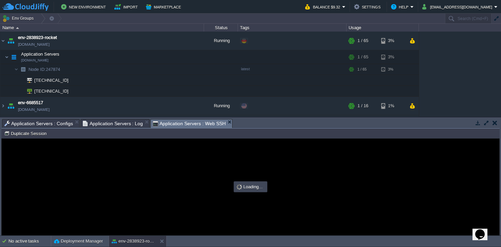
scroll to position [0, 0]
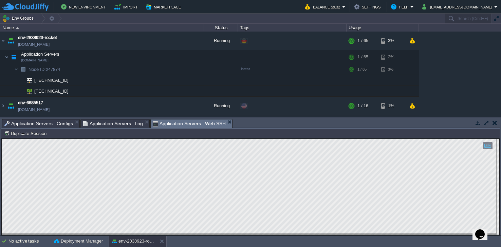
type input "#000000"
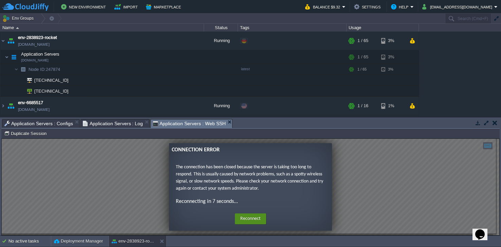
click at [241, 215] on button "Reconnect" at bounding box center [250, 219] width 31 height 11
